Goal: Navigation & Orientation: Find specific page/section

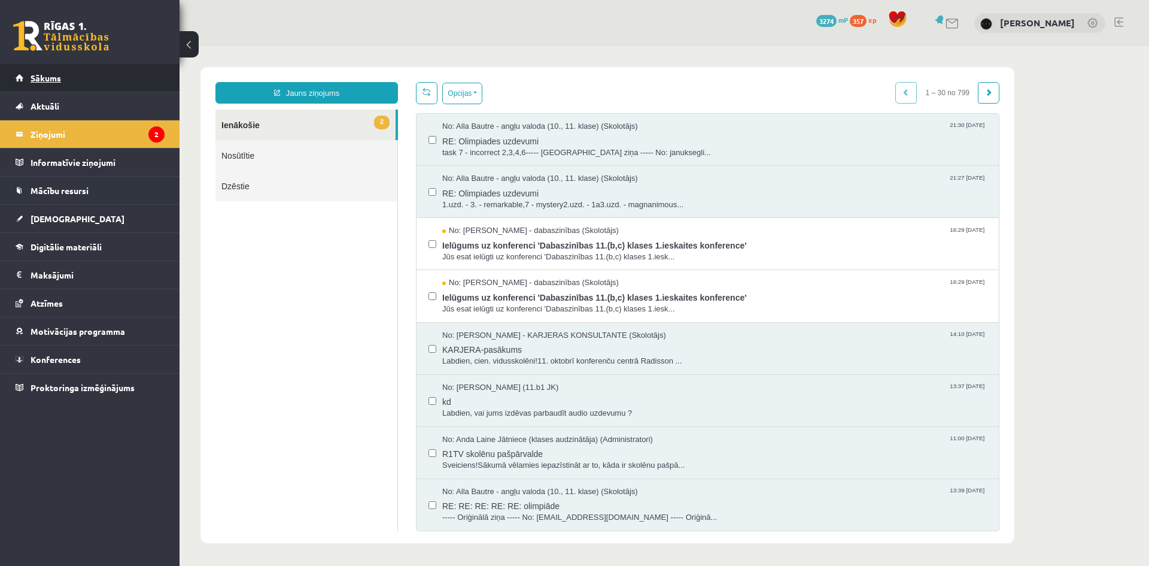
click at [127, 75] on link "Sākums" at bounding box center [90, 78] width 149 height 28
